Goal: Browse casually: Explore the website without a specific task or goal

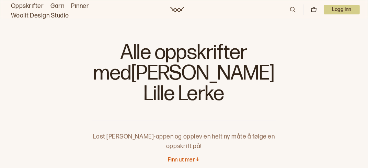
click at [197, 157] on icon at bounding box center [197, 159] width 5 height 5
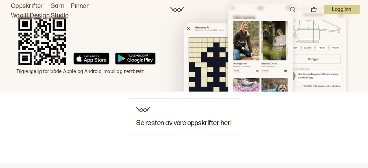
scroll to position [2037, 0]
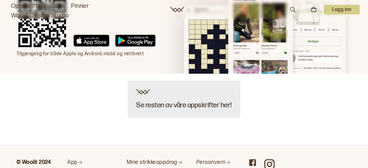
click at [183, 102] on h3 "Se resten av våre oppskrifter her!" at bounding box center [183, 106] width 95 height 8
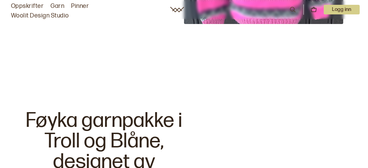
scroll to position [1825, 0]
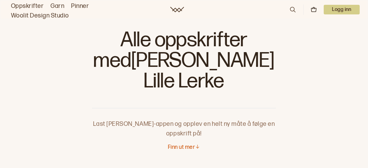
scroll to position [13, 0]
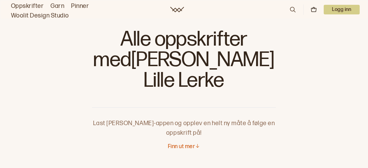
click at [196, 144] on icon at bounding box center [197, 146] width 5 height 5
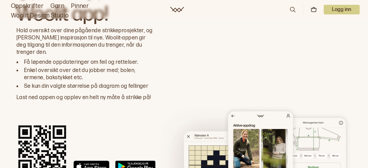
scroll to position [1911, 0]
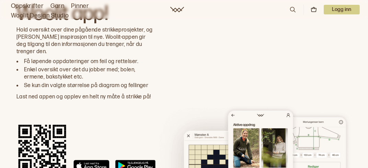
click at [41, 123] on rect at bounding box center [42, 149] width 52 height 52
click at [147, 123] on div at bounding box center [115, 149] width 82 height 52
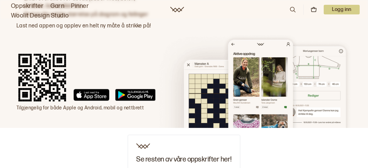
scroll to position [1994, 0]
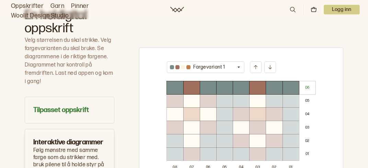
scroll to position [466, 0]
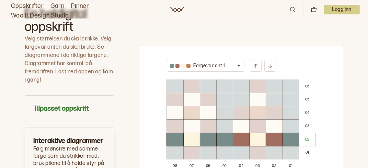
click at [290, 147] on div at bounding box center [291, 153] width 16 height 13
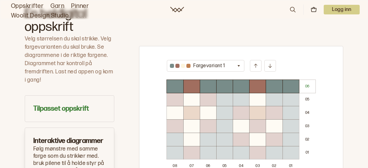
click at [269, 62] on icon at bounding box center [270, 64] width 5 height 5
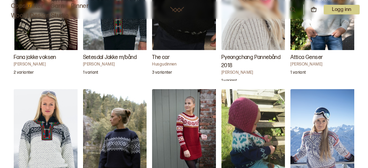
scroll to position [1386, 0]
